Goal: Transaction & Acquisition: Purchase product/service

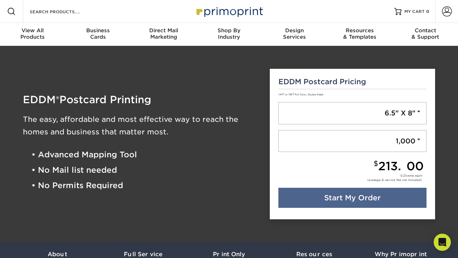
scroll to position [179, 0]
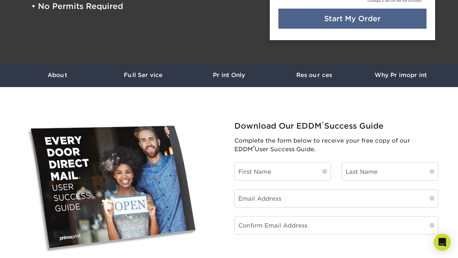
click at [364, 183] on div "Last Name" at bounding box center [389, 175] width 107 height 27
click at [144, 76] on h3 "Full Service" at bounding box center [143, 75] width 86 height 7
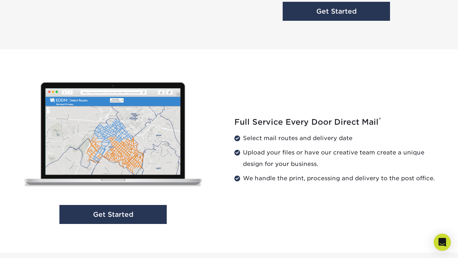
scroll to position [680, 0]
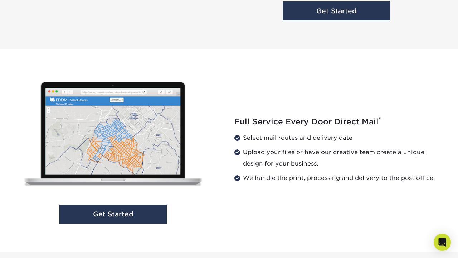
click at [113, 245] on div "Get Started Full Service Every Door Direct Mail ® Select mail routes and delive…" at bounding box center [228, 150] width 429 height 203
click at [113, 216] on link "Get Started" at bounding box center [112, 213] width 107 height 19
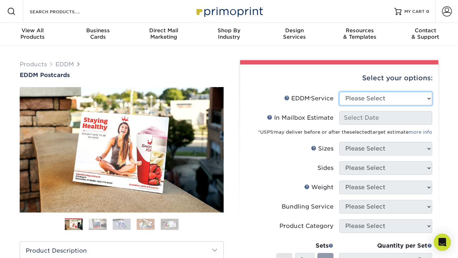
click at [385, 99] on select "Please Select Full Service Print Only" at bounding box center [385, 99] width 93 height 14
